Goal: Obtain resource: Download file/media

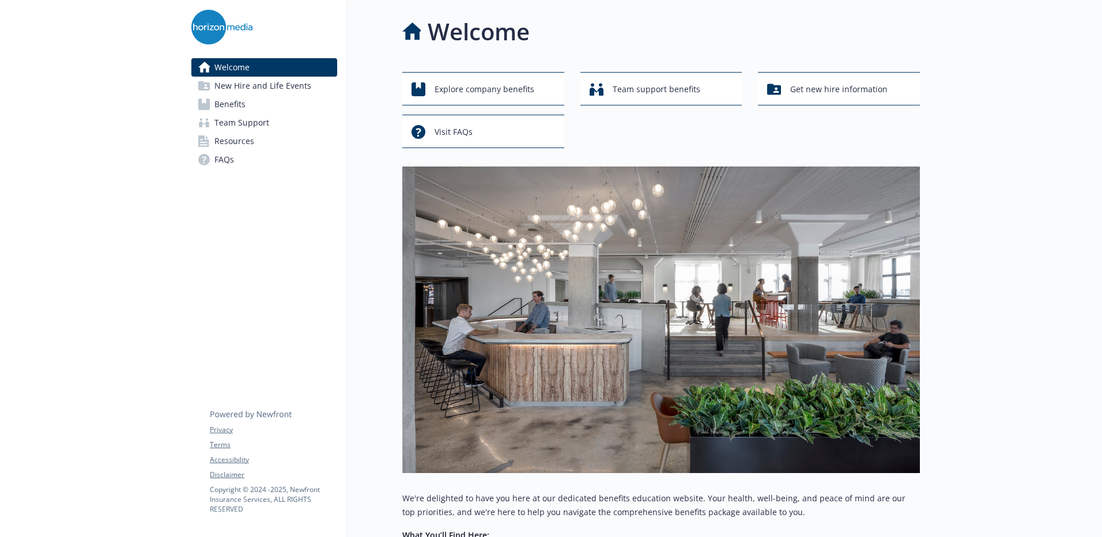
click at [310, 72] on link "Welcome" at bounding box center [264, 67] width 146 height 18
click at [307, 81] on span "New Hire and Life Events" at bounding box center [262, 86] width 97 height 18
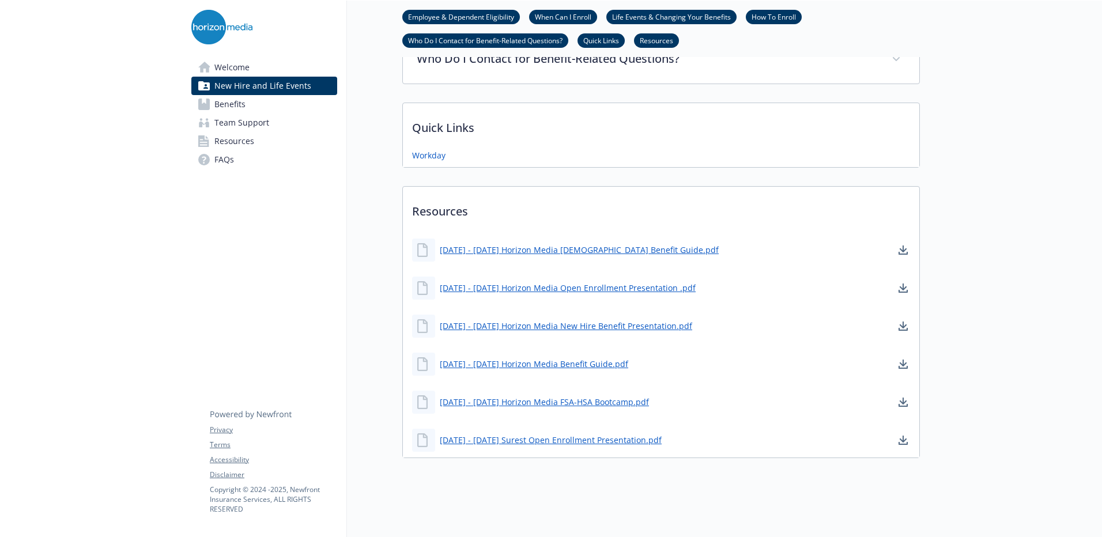
scroll to position [630, 0]
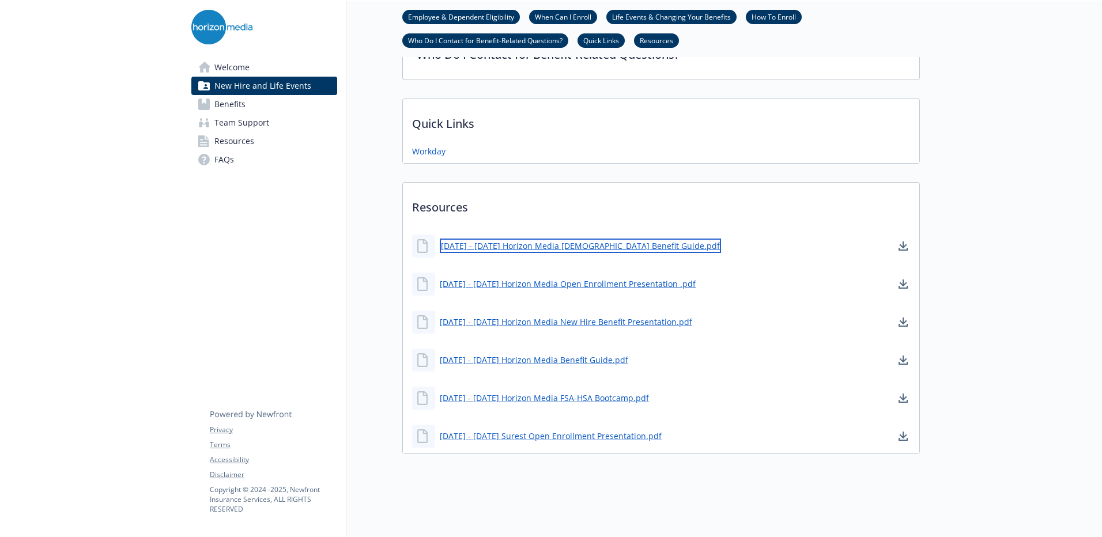
click at [574, 239] on link "[DATE] - [DATE] Horizon Media [DEMOGRAPHIC_DATA] Benefit Guide.pdf" at bounding box center [580, 246] width 281 height 14
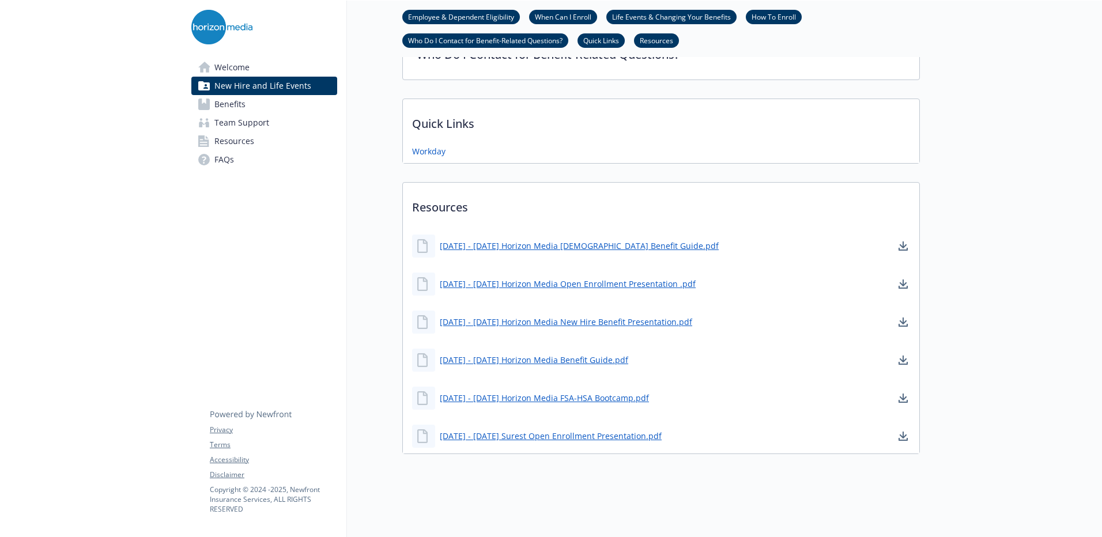
click at [246, 104] on link "Benefits" at bounding box center [264, 104] width 146 height 18
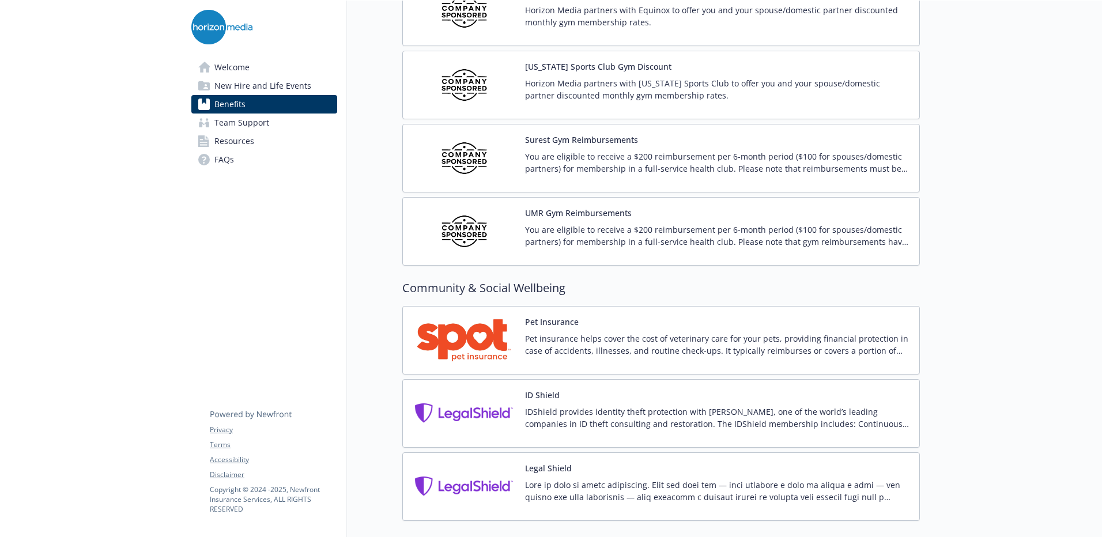
scroll to position [2599, 0]
